Goal: Task Accomplishment & Management: Use online tool/utility

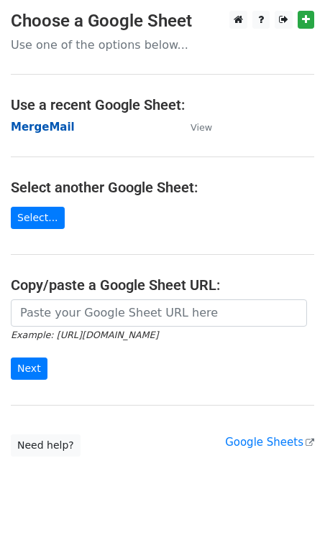
click at [47, 127] on strong "MergeMail" at bounding box center [43, 127] width 64 height 13
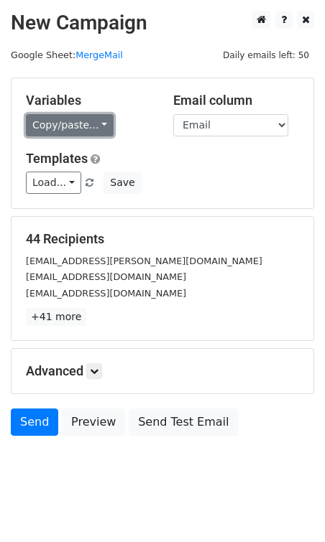
click at [43, 127] on link "Copy/paste..." at bounding box center [70, 125] width 88 height 22
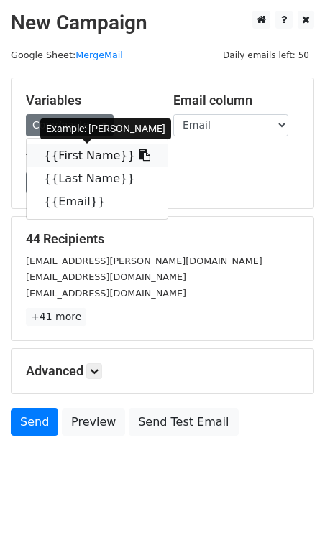
click at [56, 157] on link "{{First Name}}" at bounding box center [97, 155] width 141 height 23
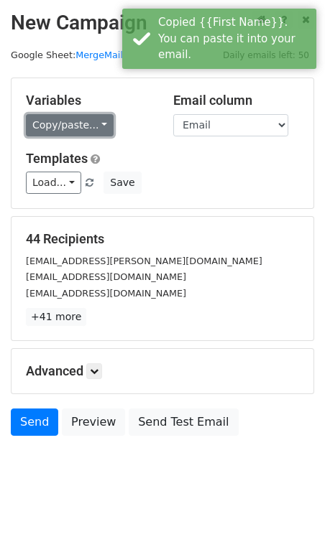
click at [90, 116] on link "Copy/paste..." at bounding box center [70, 125] width 88 height 22
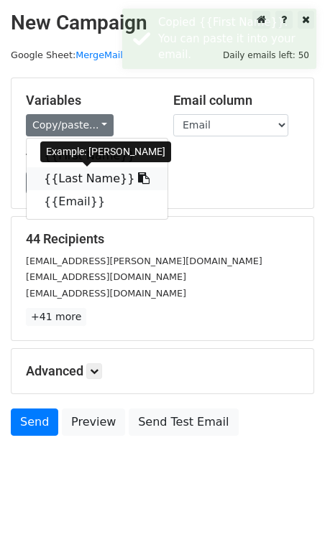
click at [75, 182] on link "{{Last Name}}" at bounding box center [97, 178] width 141 height 23
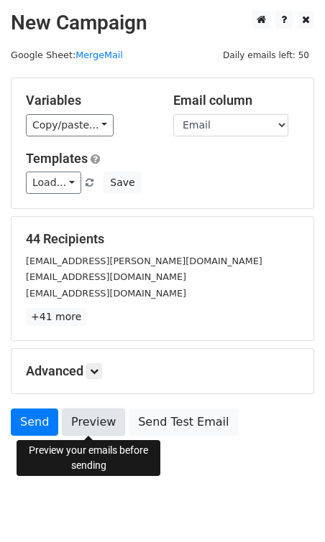
click at [79, 420] on link "Preview" at bounding box center [93, 422] width 63 height 27
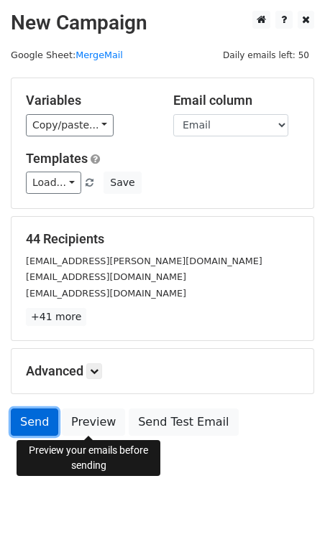
click at [30, 424] on link "Send" at bounding box center [34, 422] width 47 height 27
